Goal: Information Seeking & Learning: Check status

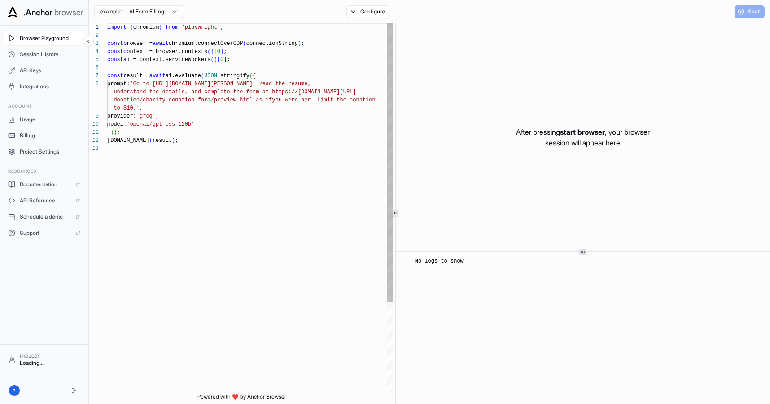
scroll to position [57, 0]
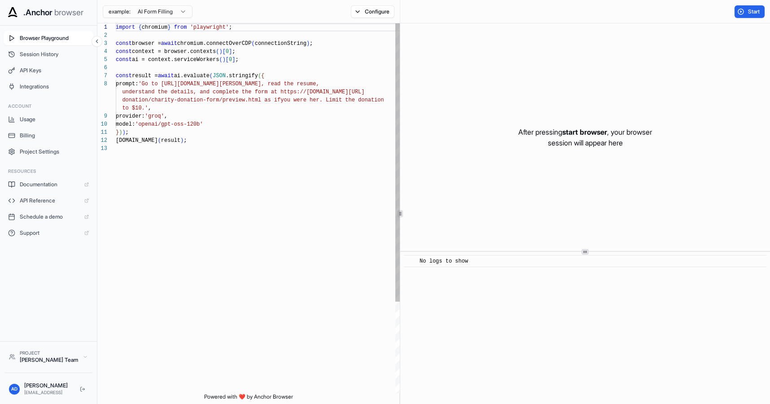
scroll to position [57, 0]
click at [45, 59] on button "Session History" at bounding box center [49, 54] width 90 height 14
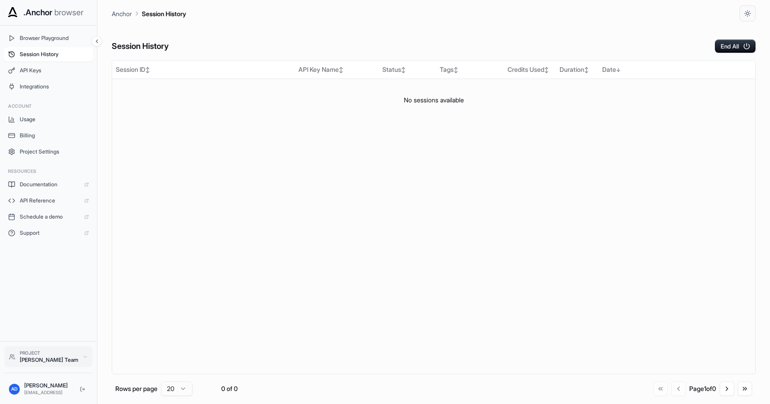
click at [74, 357] on button "Project Abhishek Das Team" at bounding box center [48, 356] width 88 height 21
click at [74, 354] on button "Project Abhishek Das Team" at bounding box center [48, 356] width 88 height 21
click at [340, 23] on div "Session History End All" at bounding box center [434, 37] width 644 height 31
click at [83, 354] on icon at bounding box center [85, 356] width 5 height 5
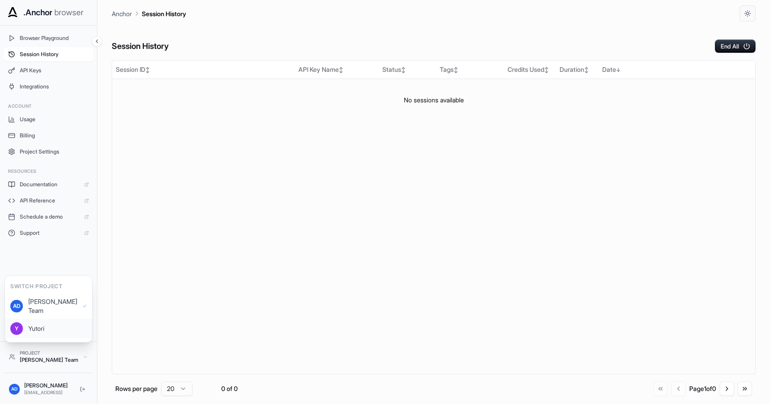
click at [63, 320] on button "Y Yutori" at bounding box center [48, 328] width 87 height 20
click at [46, 52] on span "Session History" at bounding box center [52, 54] width 64 height 7
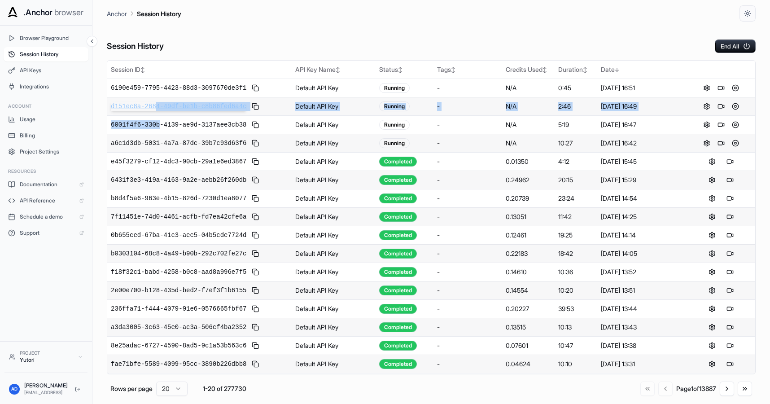
drag, startPoint x: 160, startPoint y: 127, endPoint x: 157, endPoint y: 107, distance: 20.9
click at [157, 107] on tbody "6190e459-7795-4423-88d3-3097670de3f1 Default API Key Running - N/A 0:45 Oct 15,…" at bounding box center [431, 262] width 648 height 368
click at [157, 107] on span "d151ec8a-2684-49df-be1b-c8b86fed6a4c" at bounding box center [178, 106] width 135 height 9
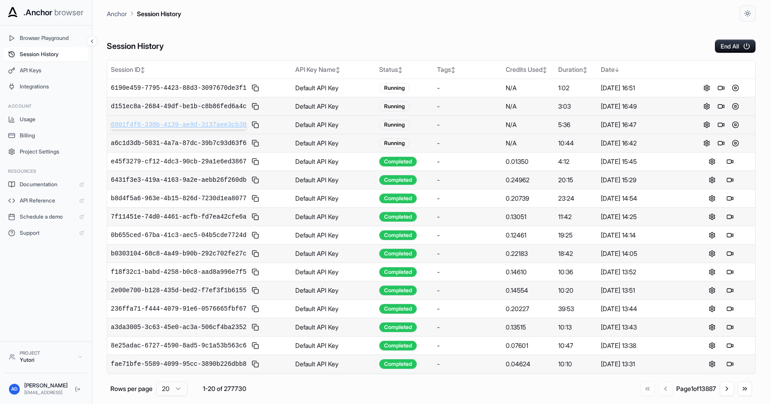
click at [163, 126] on span "6001f4f6-330b-4139-ae9d-3137aee3cb38" at bounding box center [178, 124] width 135 height 9
click at [718, 122] on button at bounding box center [720, 124] width 11 height 11
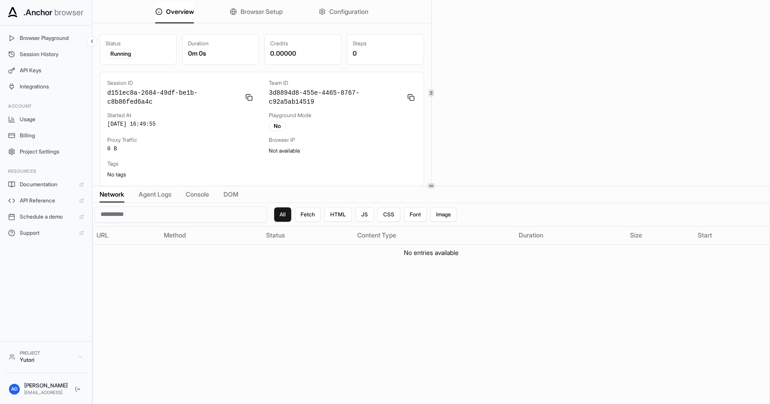
scroll to position [2, 0]
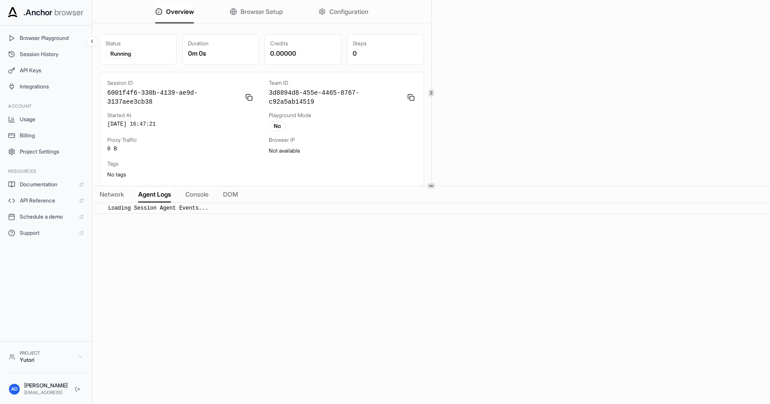
click at [163, 196] on span "Agent Logs" at bounding box center [154, 194] width 33 height 9
click at [202, 192] on span "Console" at bounding box center [196, 194] width 23 height 9
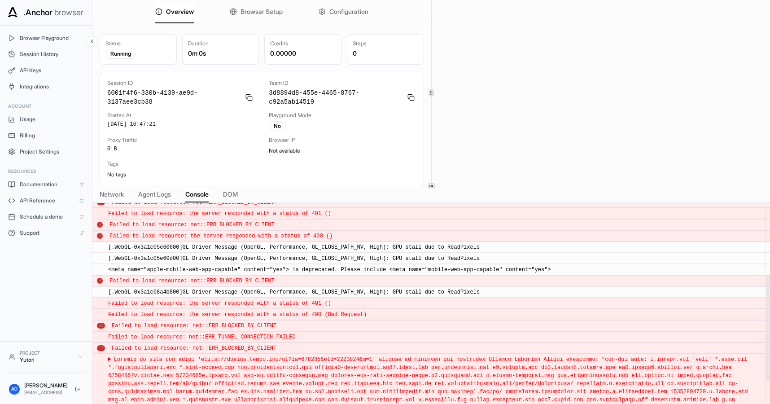
scroll to position [0, 0]
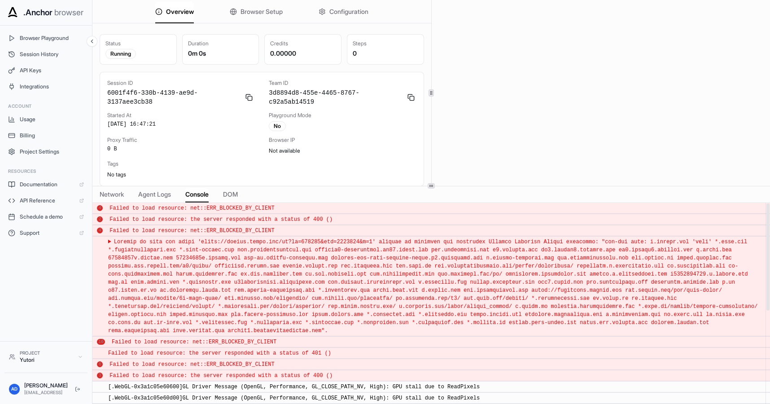
click at [229, 191] on span "DOM" at bounding box center [230, 194] width 15 height 9
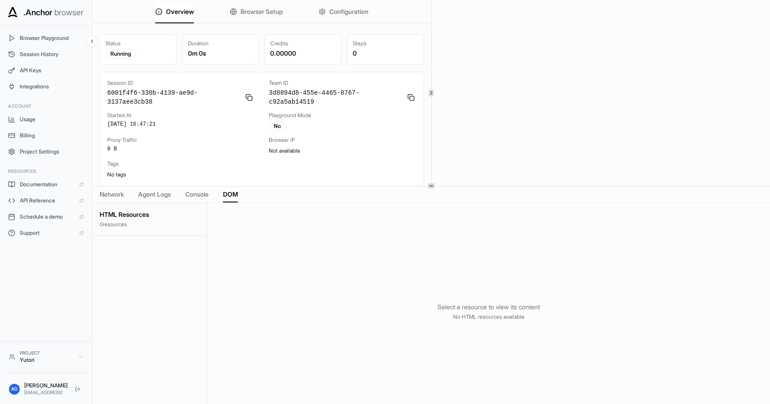
click at [122, 194] on span "Network" at bounding box center [112, 194] width 24 height 9
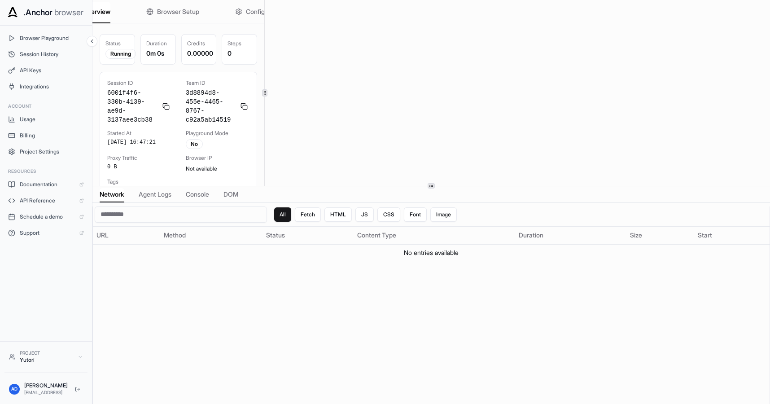
click at [264, 96] on div at bounding box center [264, 92] width 5 height 7
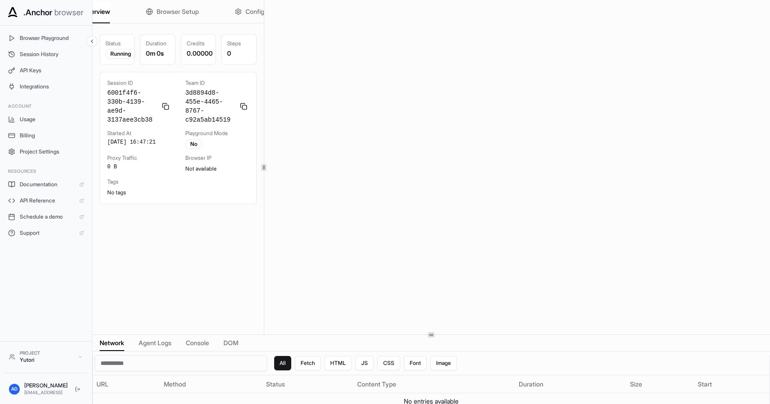
click at [435, 334] on div at bounding box center [430, 334] width 677 height 0
click at [244, 166] on icon at bounding box center [243, 167] width 4 height 4
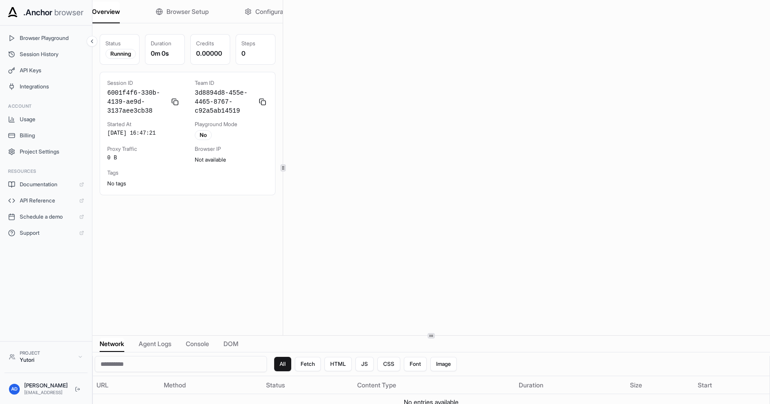
click at [283, 183] on div at bounding box center [283, 167] width 0 height 335
click at [225, 248] on div "Status Running Duration 0m 0s Credits 0.00000 Steps 0 Session ID 6001f4f6-330b-…" at bounding box center [187, 194] width 190 height 335
click at [280, 167] on icon at bounding box center [280, 167] width 4 height 4
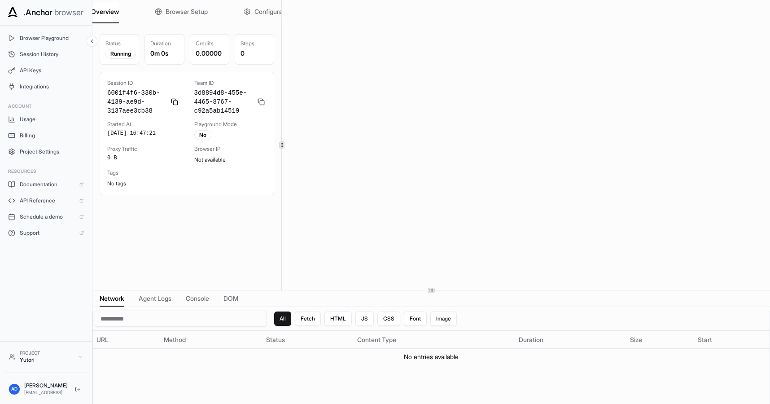
click at [204, 291] on div "Overview Browser Setup Configuration Status Running Duration 0m 0s Credits 0.00…" at bounding box center [430, 202] width 677 height 404
click at [276, 144] on icon at bounding box center [274, 145] width 4 height 4
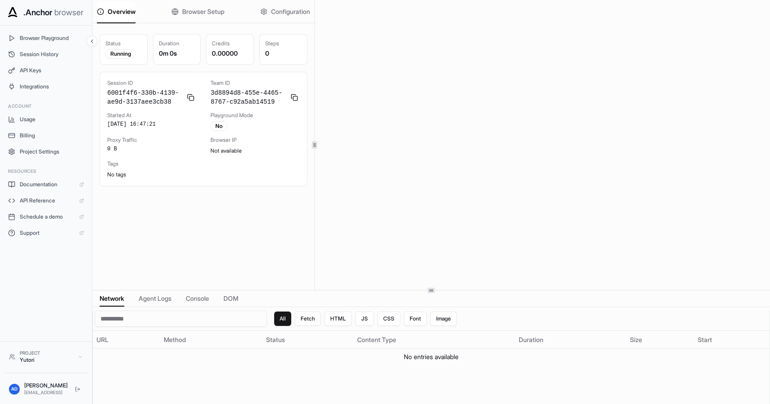
click at [317, 146] on icon at bounding box center [314, 145] width 4 height 4
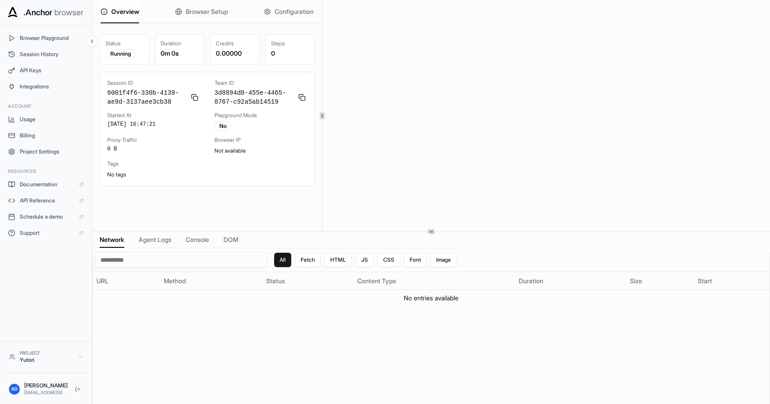
click at [436, 233] on div "Overview Browser Setup Configuration Status Running Duration 0m 0s Credits 0.00…" at bounding box center [430, 202] width 677 height 404
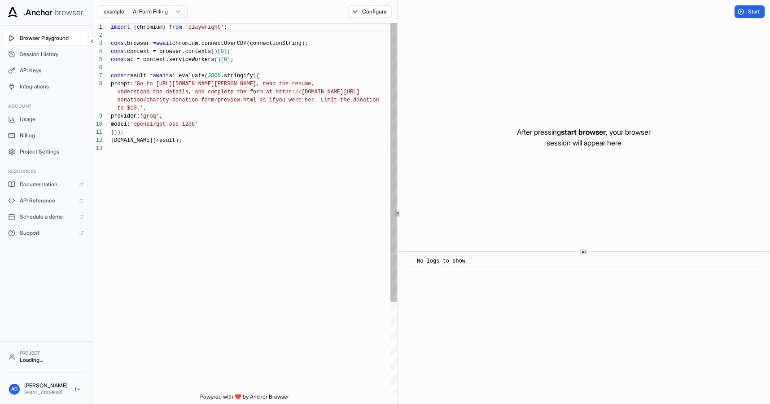
scroll to position [57, 0]
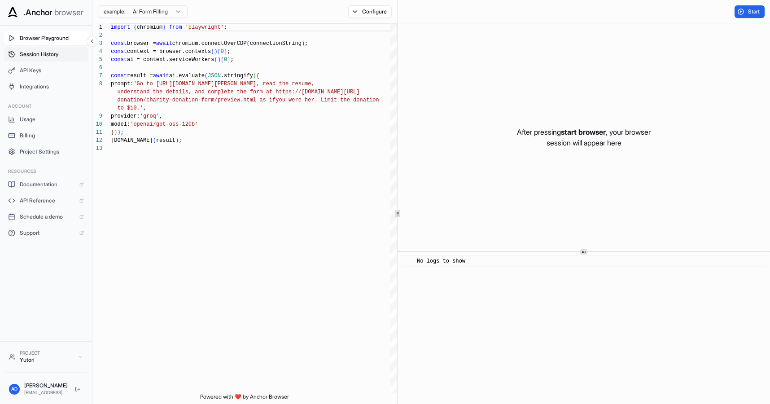
click at [36, 51] on span "Session History" at bounding box center [52, 54] width 64 height 7
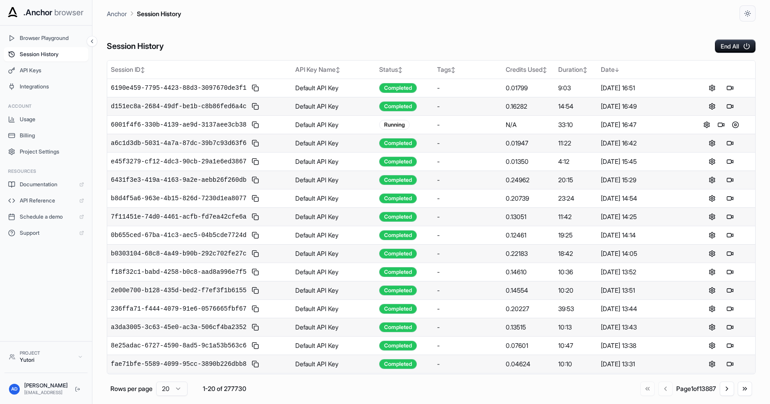
click at [210, 30] on div "Session History End All" at bounding box center [431, 37] width 649 height 31
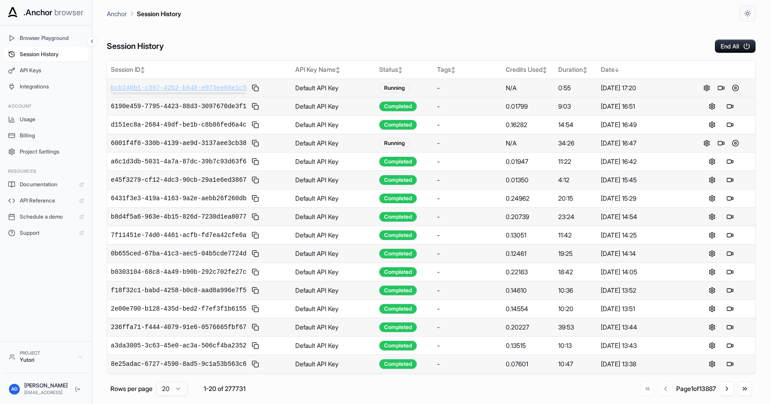
click at [187, 89] on span "bcb240b1-c397-42b2-b648-e973ee66e1c5" at bounding box center [178, 87] width 135 height 9
click at [736, 87] on button at bounding box center [735, 88] width 11 height 11
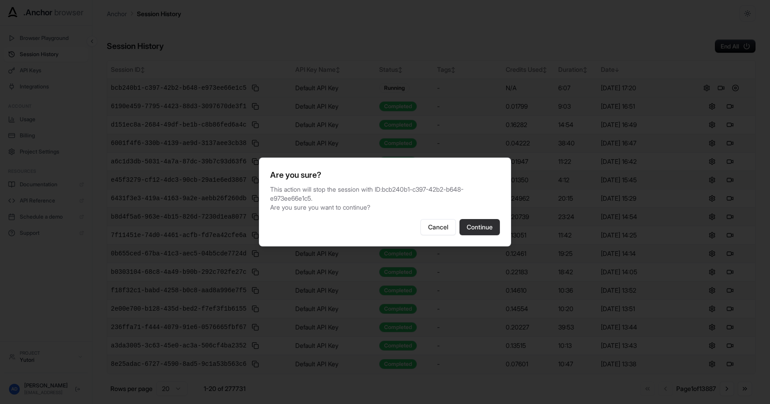
click at [474, 234] on button "Continue" at bounding box center [479, 227] width 40 height 16
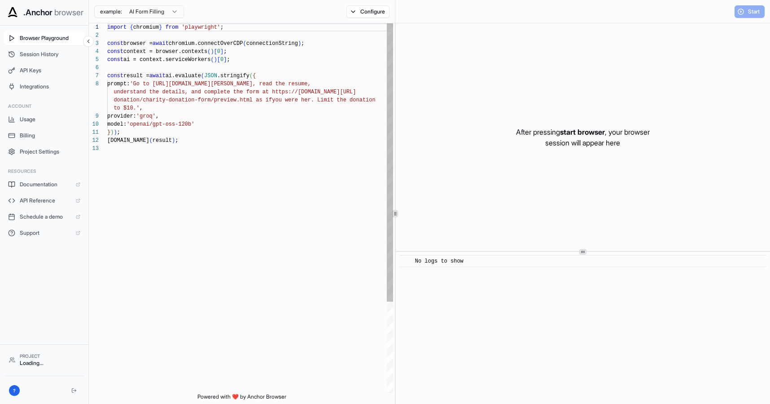
scroll to position [57, 0]
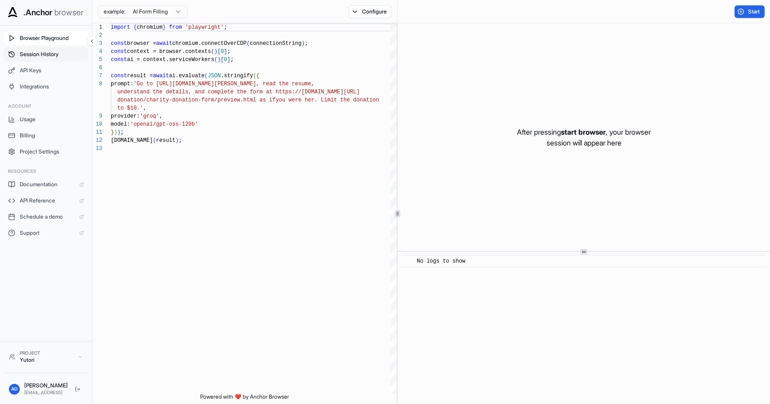
click at [43, 51] on span "Session History" at bounding box center [52, 54] width 64 height 7
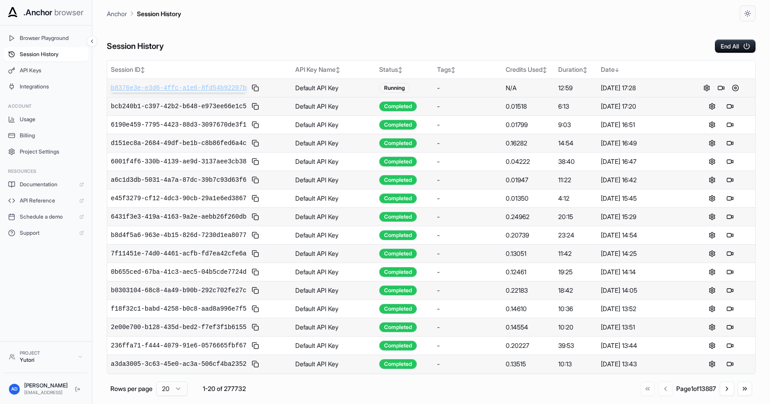
click at [201, 88] on span "b8376e3e-e3d6-4ffc-a1e6-8fd54b92207b" at bounding box center [178, 87] width 135 height 9
click at [199, 88] on span "a78e6e43-9fc8-4fa2-8665-1bfe3cdf5f51" at bounding box center [178, 87] width 135 height 9
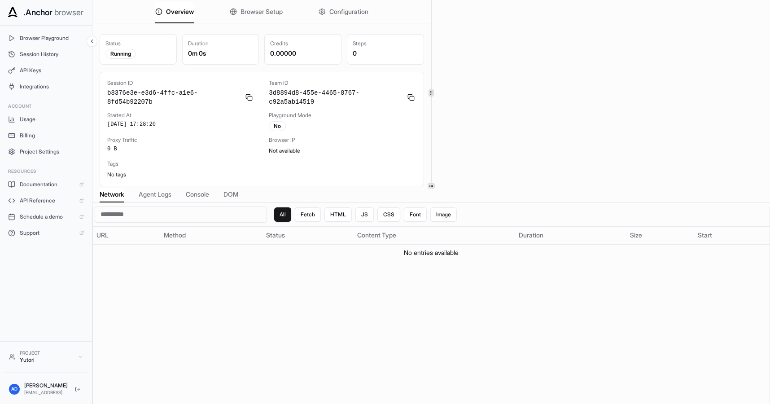
scroll to position [2, 0]
